Goal: Check status: Check status

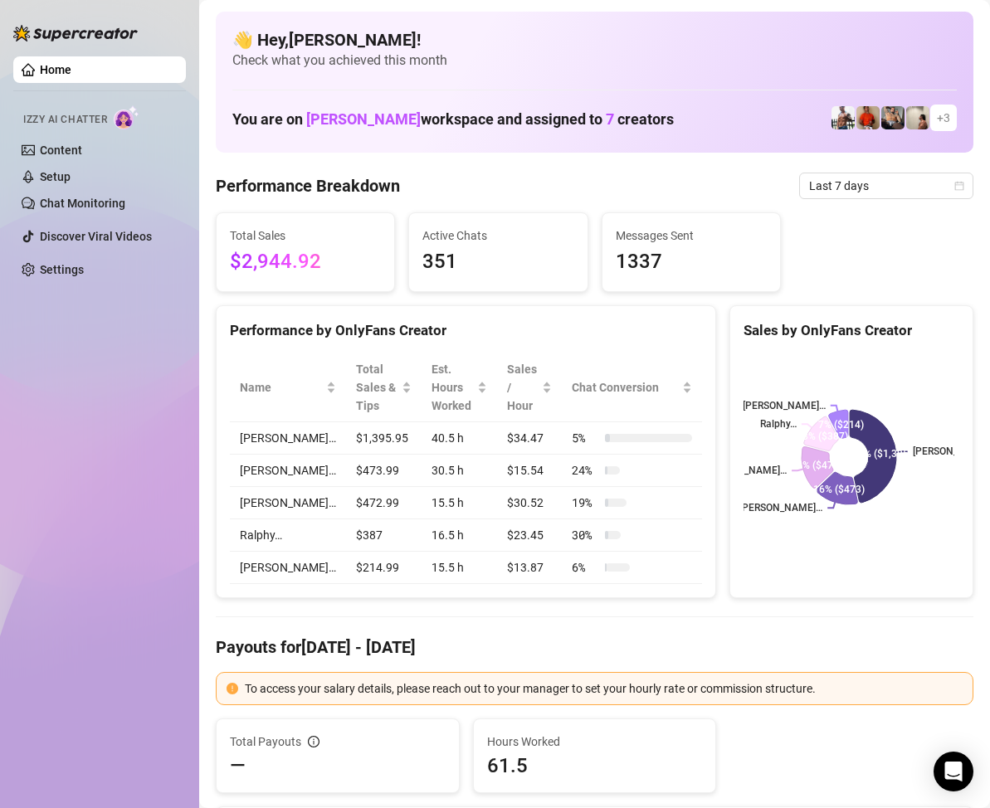
click at [530, 343] on div "Name Total Sales & Tips Est. Hours Worked Sales / Hour Chat Conversion JUSTIN… …" at bounding box center [466, 468] width 499 height 257
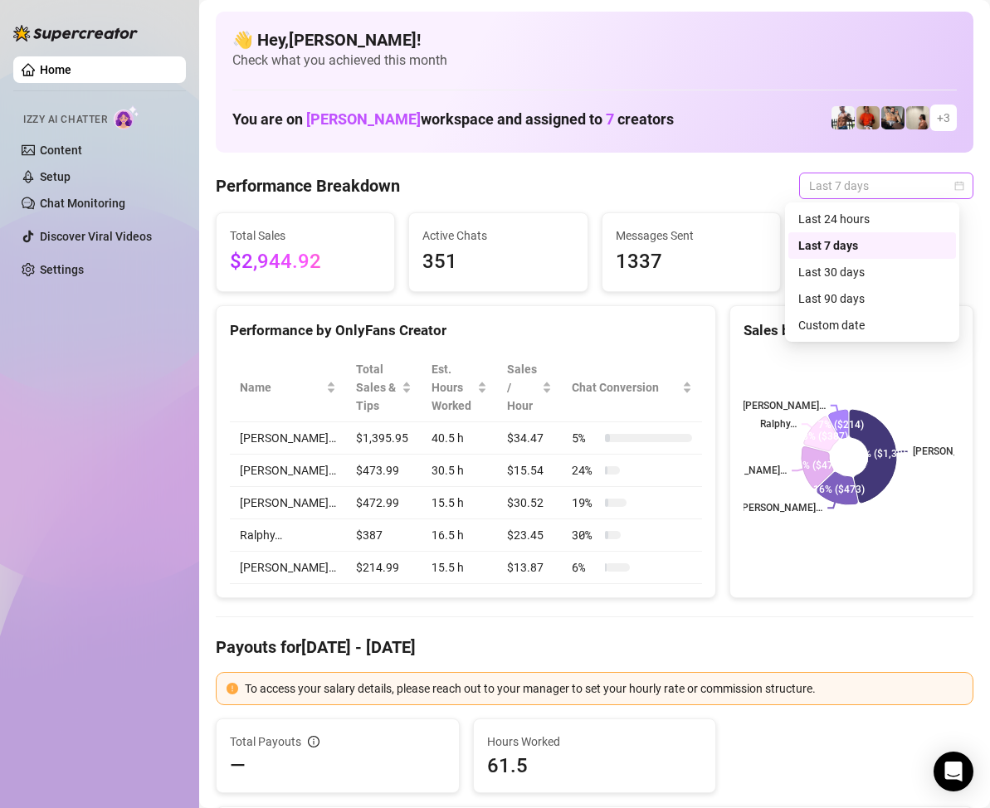
click at [938, 192] on span "Last 7 days" at bounding box center [886, 185] width 154 height 25
click at [854, 324] on div "Custom date" at bounding box center [872, 325] width 148 height 18
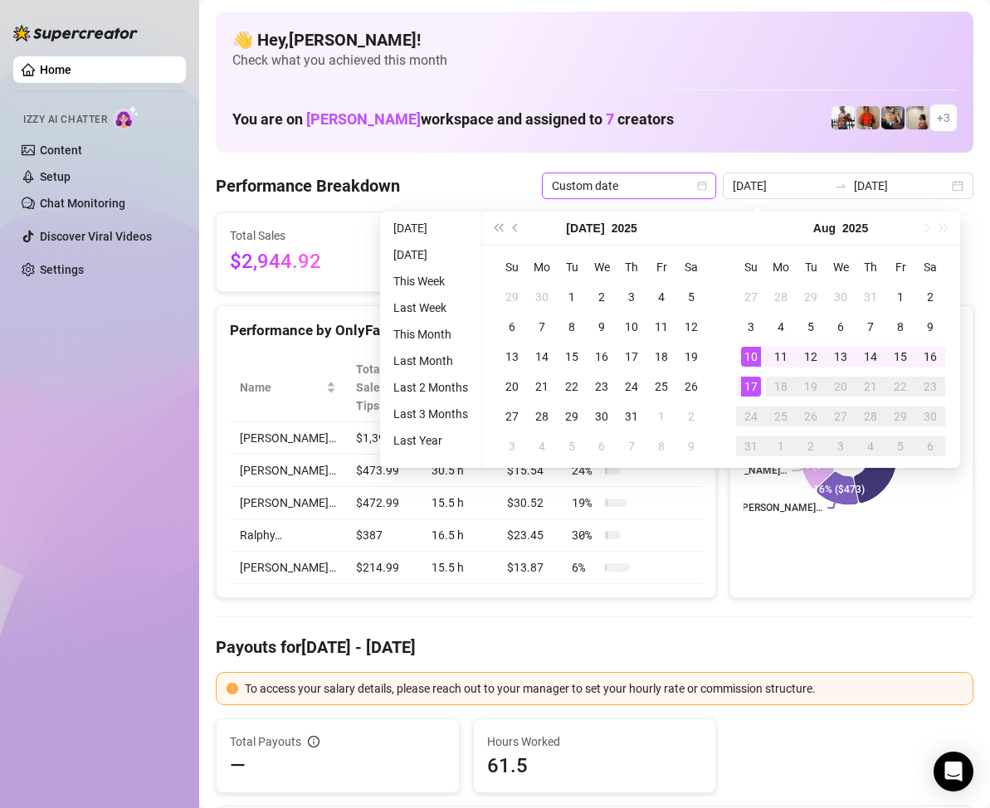
type input "[DATE]"
click at [750, 383] on div "17" at bounding box center [751, 387] width 20 height 20
click at [750, 384] on div "17" at bounding box center [751, 387] width 20 height 20
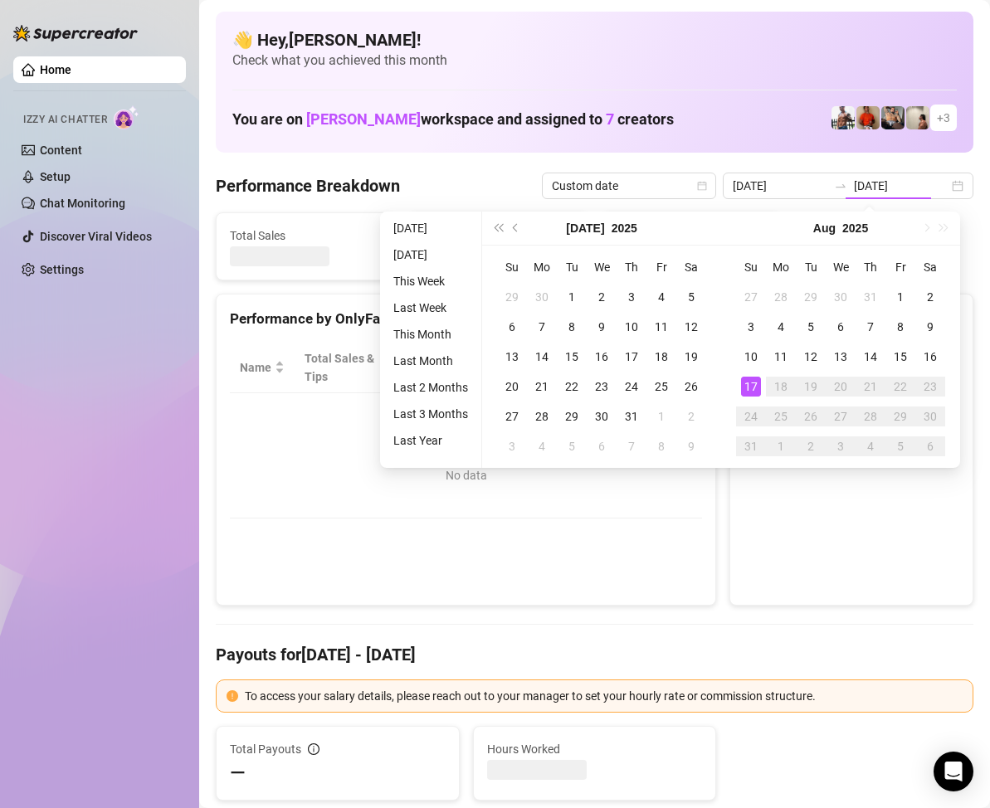
type input "[DATE]"
